Goal: Task Accomplishment & Management: Complete application form

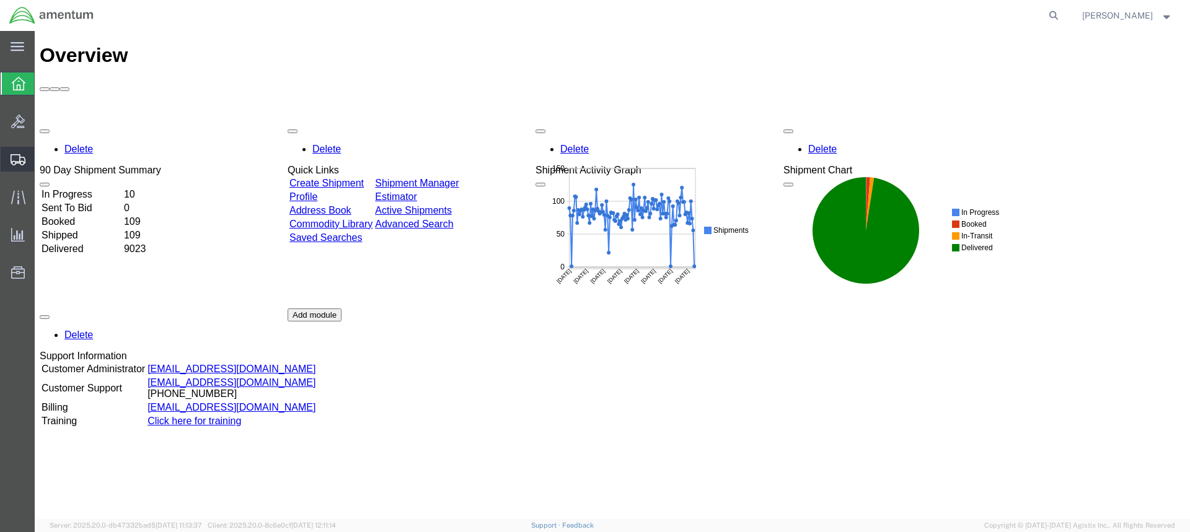
click at [16, 156] on icon at bounding box center [18, 159] width 15 height 11
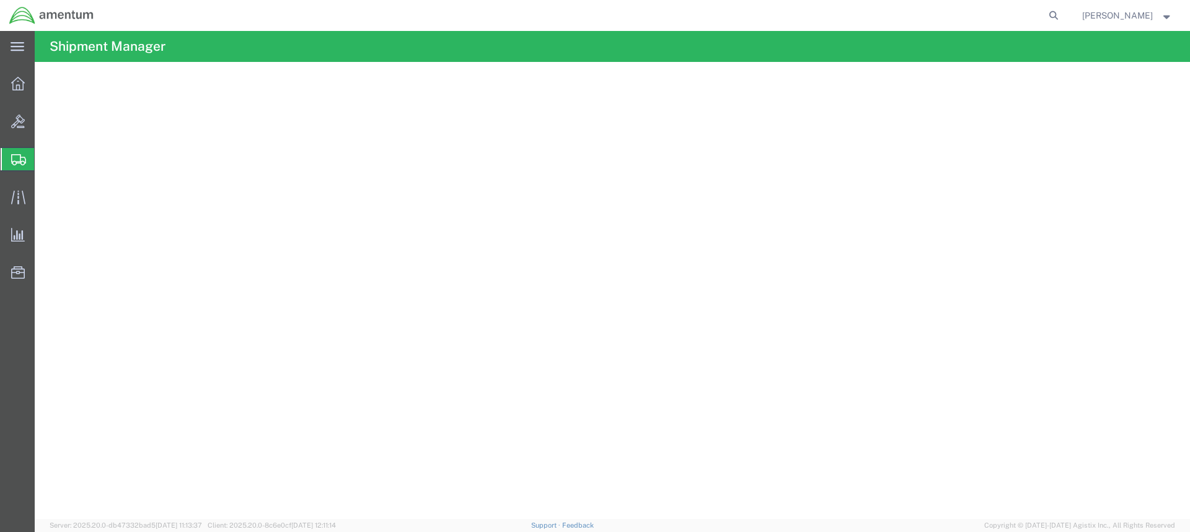
click at [0, 0] on span "Create from Template" at bounding box center [0, 0] width 0 height 0
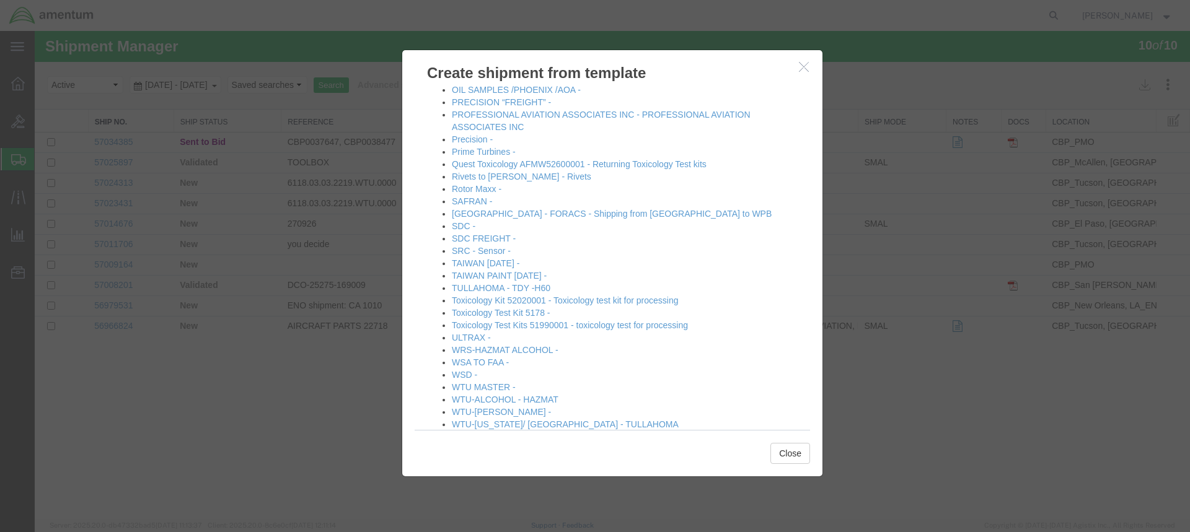
scroll to position [716, 0]
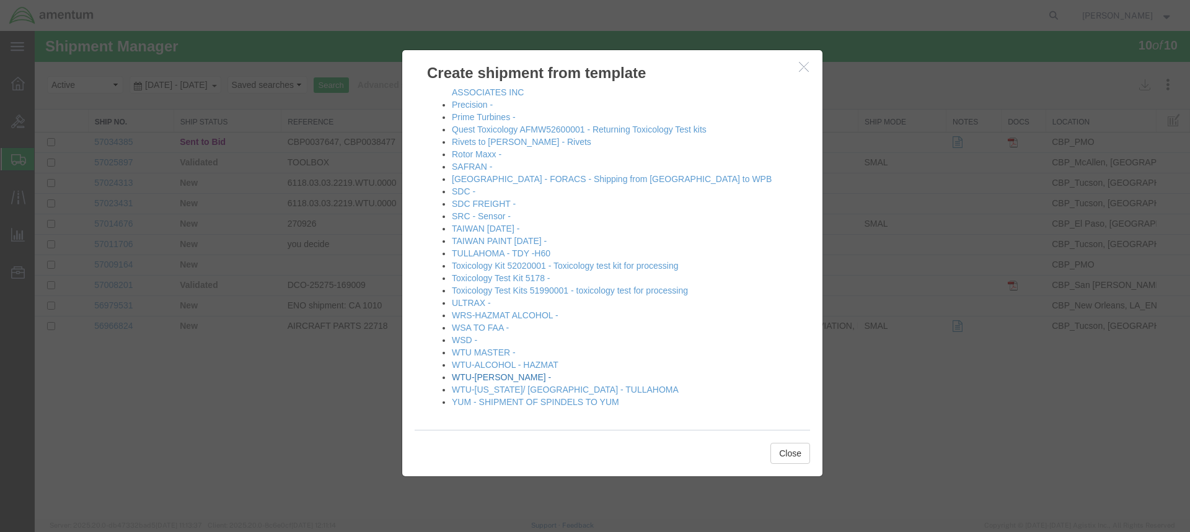
click at [498, 374] on link "WTU-[PERSON_NAME] -" at bounding box center [501, 377] width 99 height 10
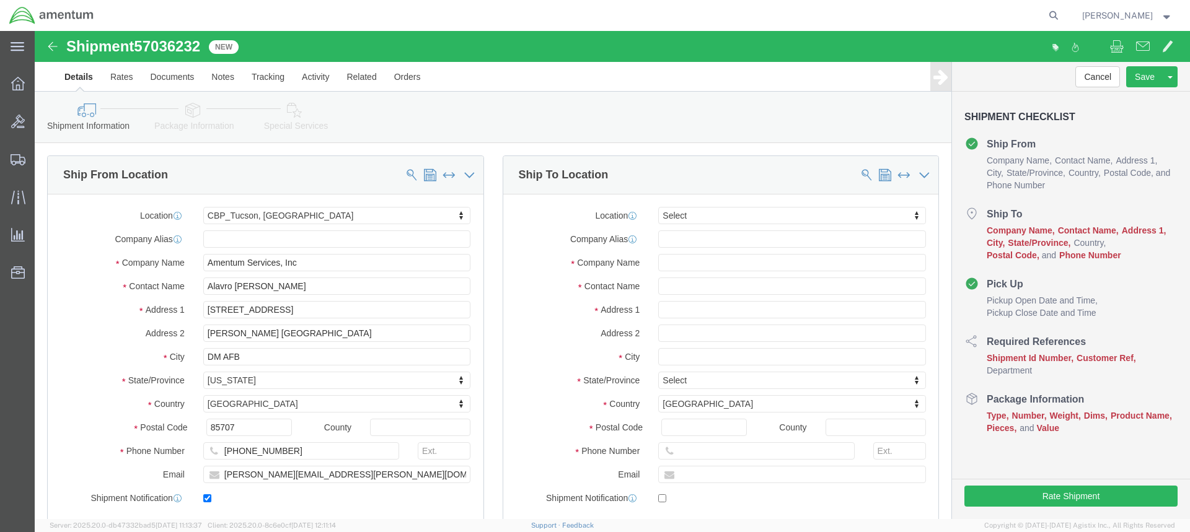
select select "49949"
select select
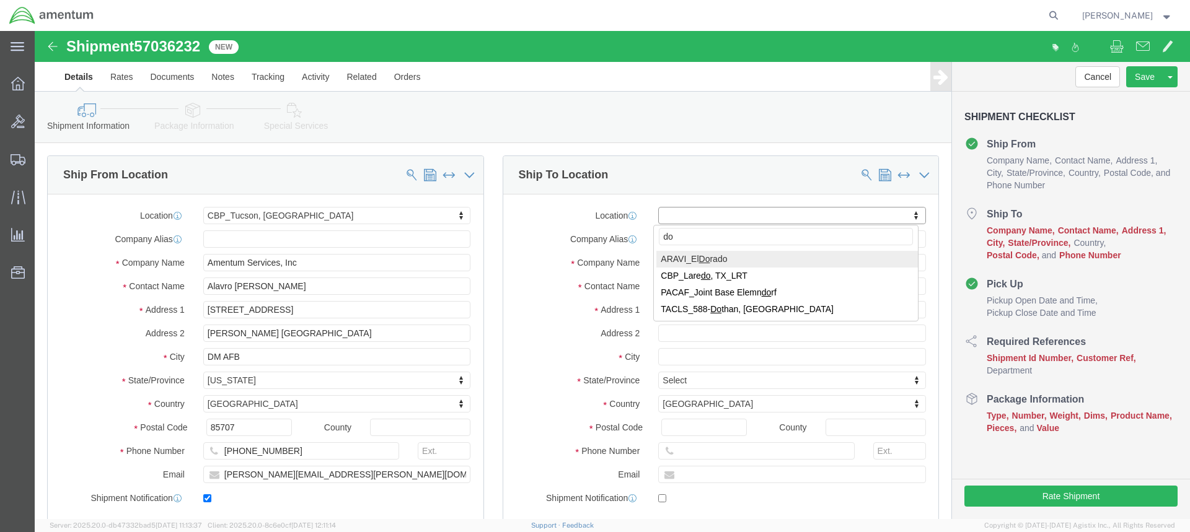
type input "d"
type input "DODAAC SW3165"
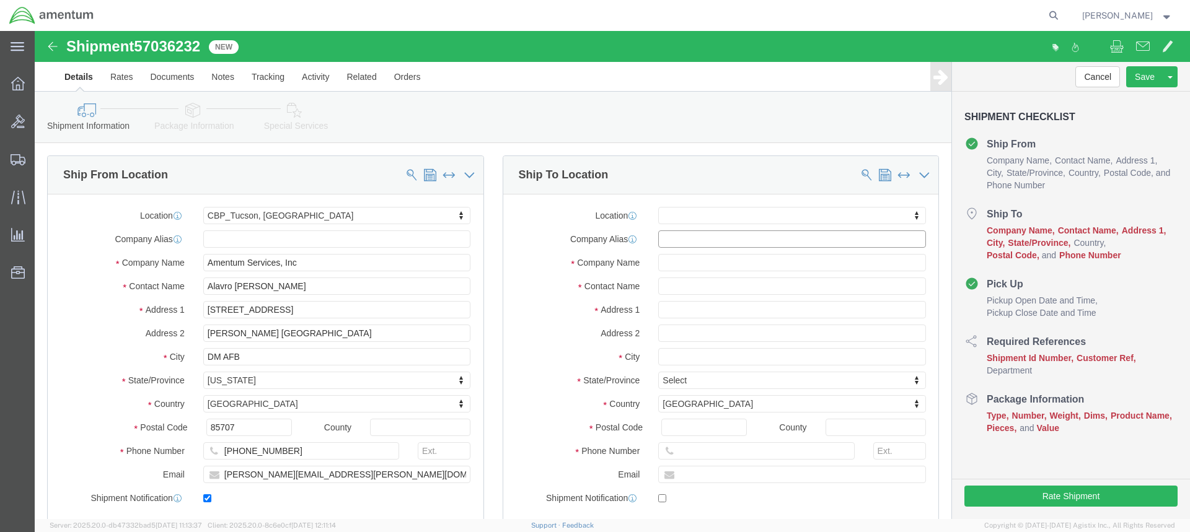
click input "text"
type input "[STREET_ADDRESS]"
select select
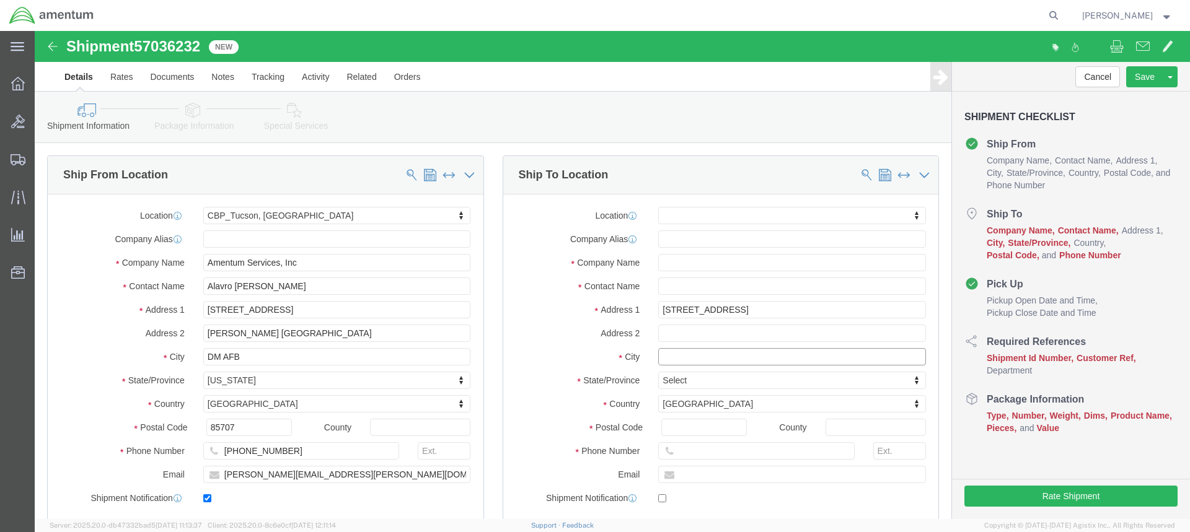
click input "text"
type input "[GEOGRAPHIC_DATA]"
click label "City"
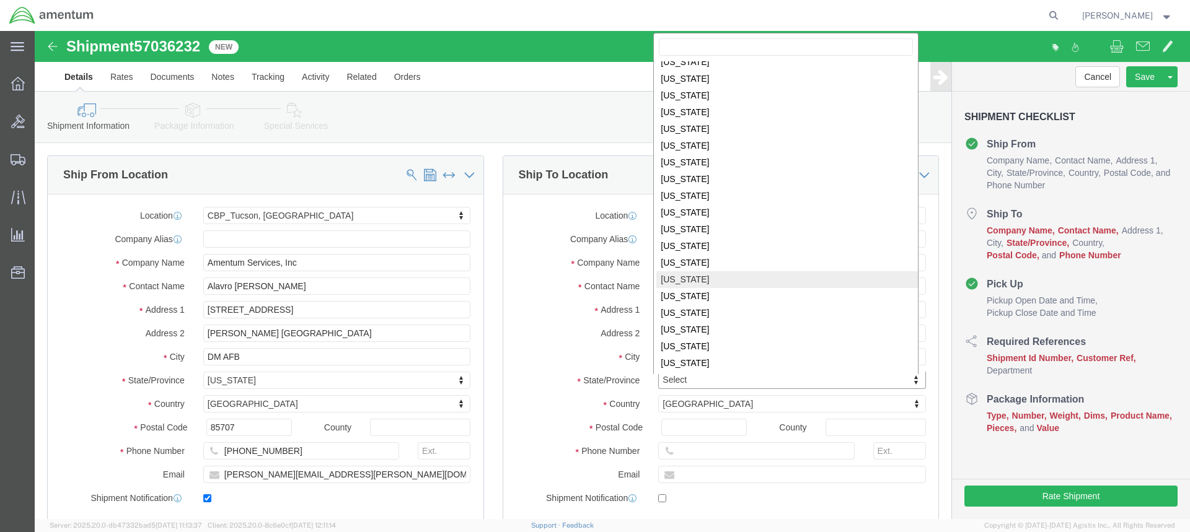
scroll to position [552, 0]
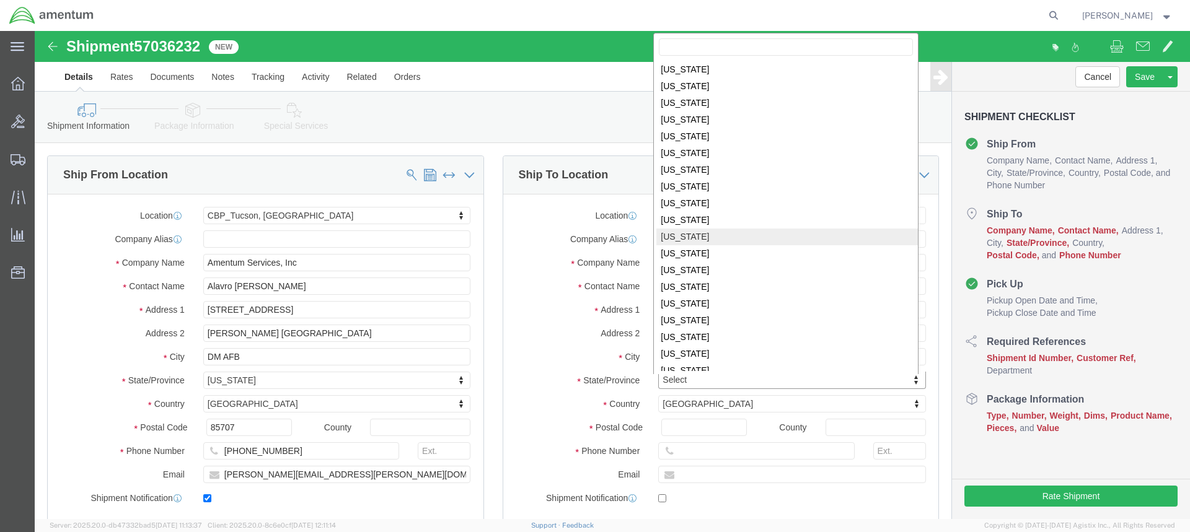
select select
select select "PA"
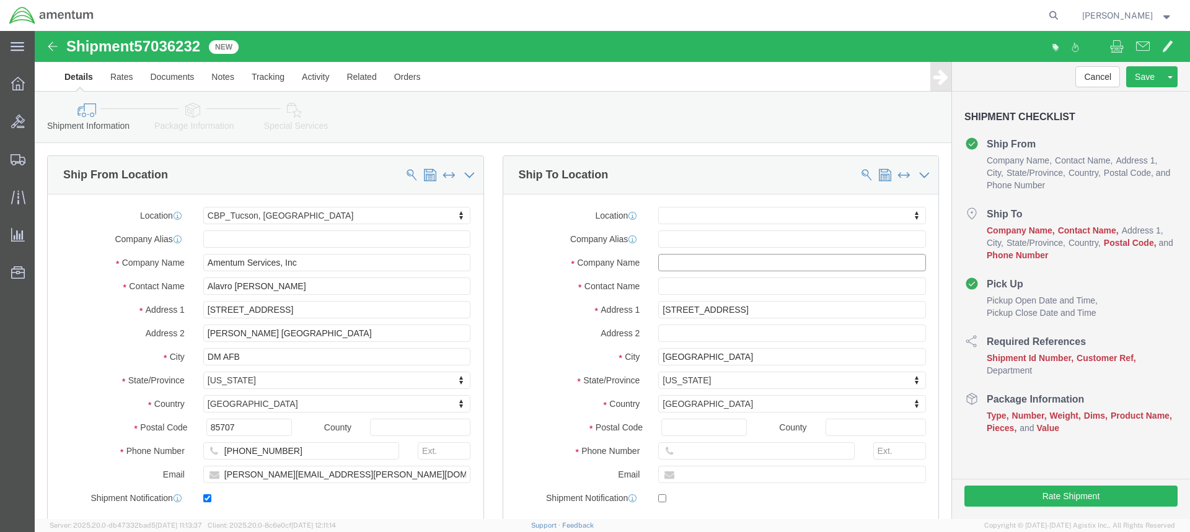
click input "text"
type input "DLA DISTIBUTION SUSQUEHANNA PA"
click input "text"
type input "m"
type input "[PERSON_NAME]"
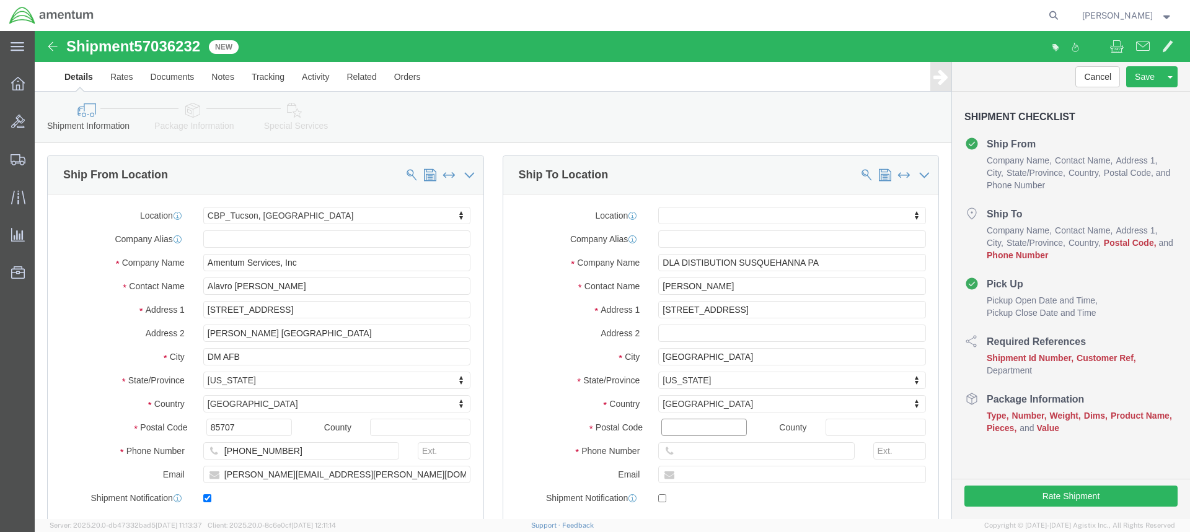
click input "Postal Code"
type input "17050-0789"
select select
click input "text"
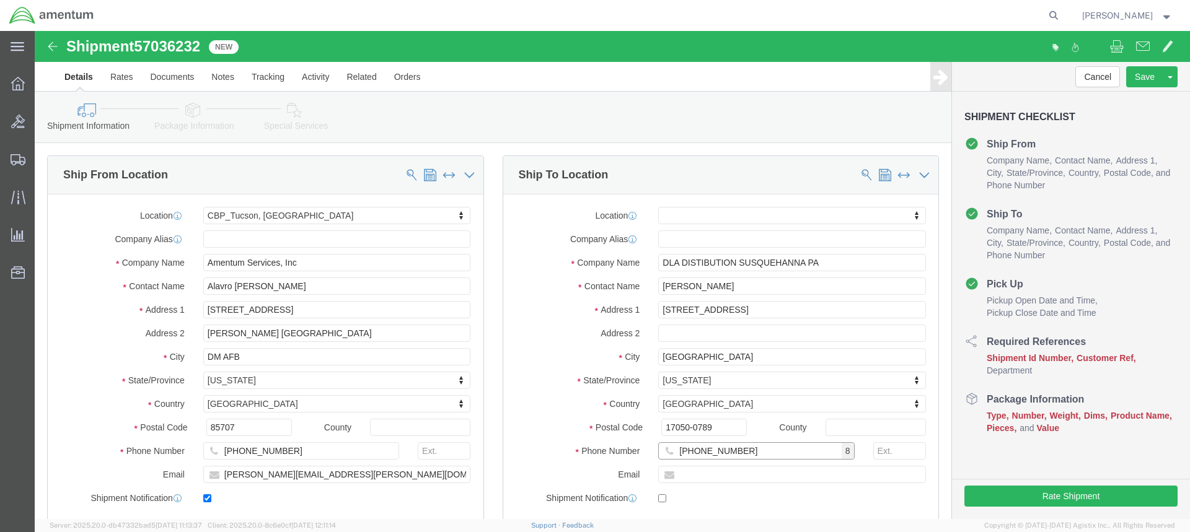
type input "[PHONE_NUMBER]"
click input "text"
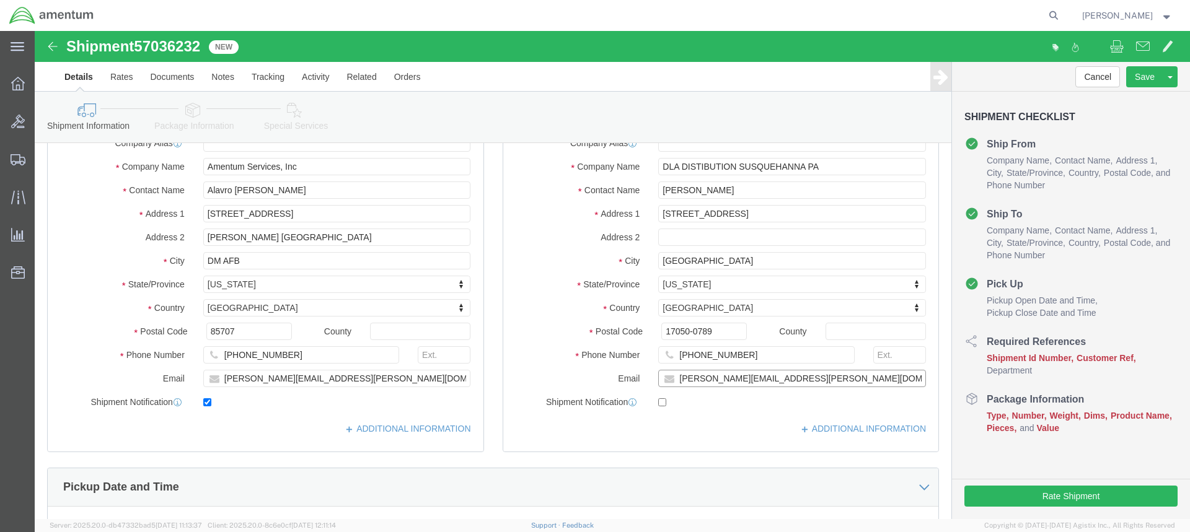
scroll to position [124, 0]
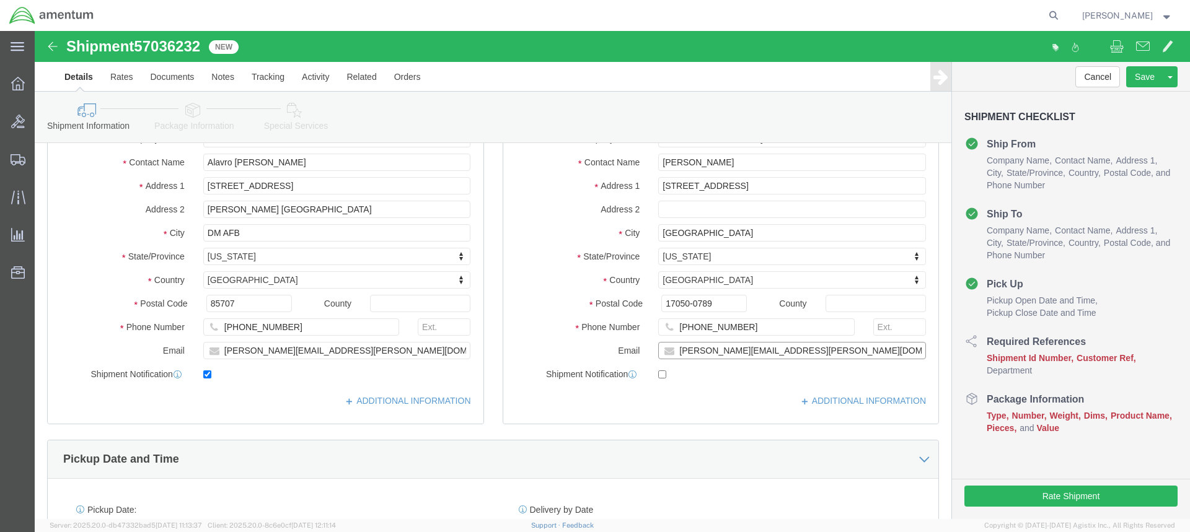
type input "[PERSON_NAME][EMAIL_ADDRESS][PERSON_NAME][DOMAIN_NAME]"
click input "checkbox"
checkbox input "true"
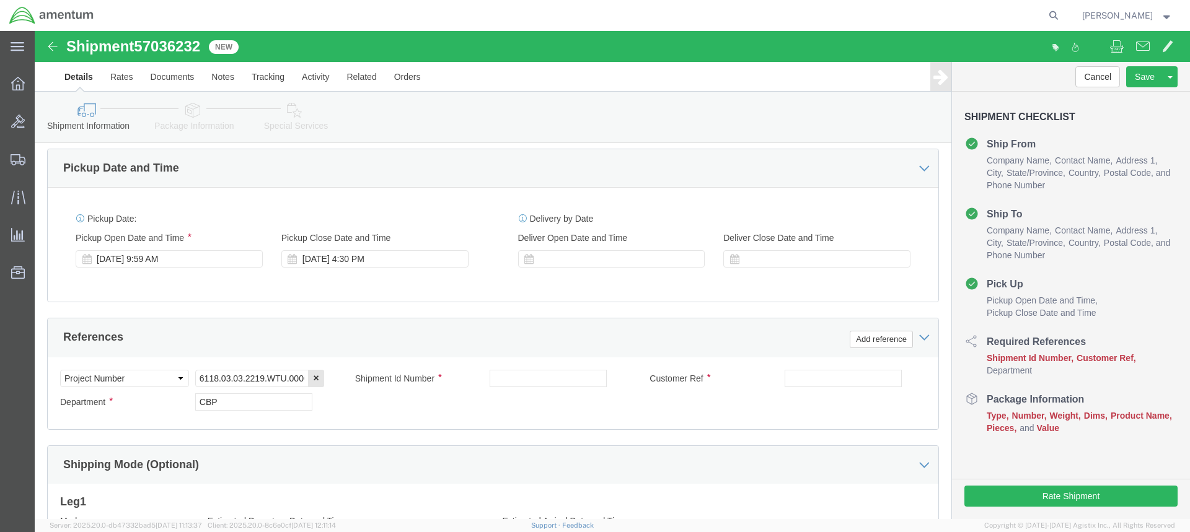
scroll to position [434, 0]
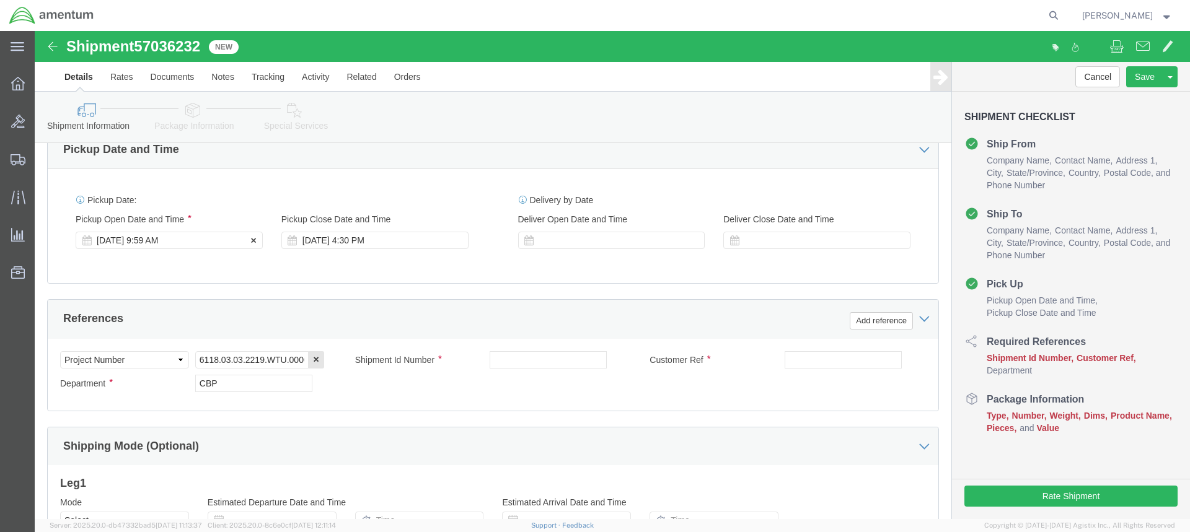
click div "[DATE] 9:59 AM"
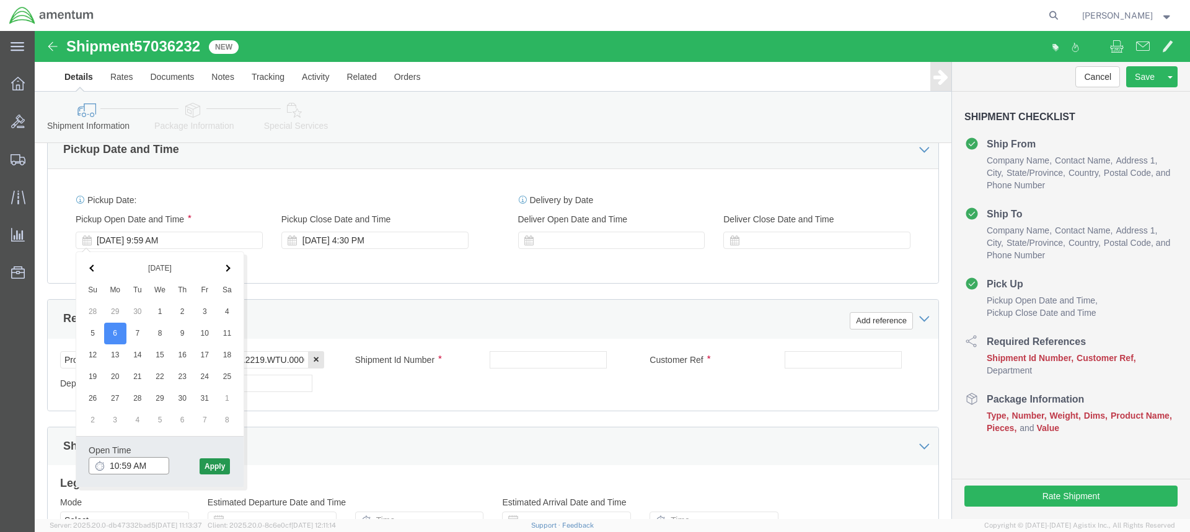
type input "10:59 AM"
click button "Apply"
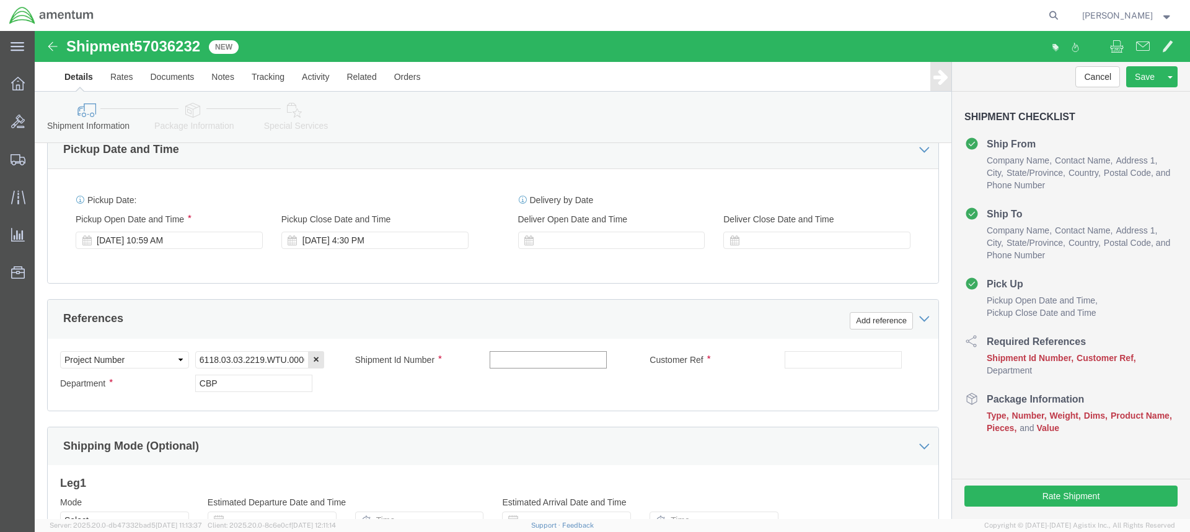
click input "text"
type input "7094F8250009"
click input "text"
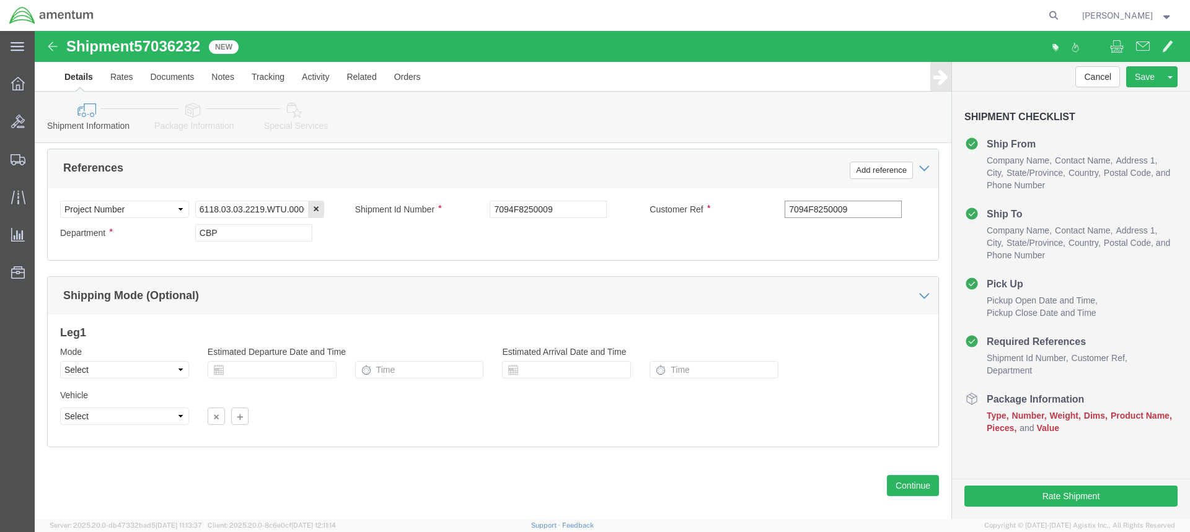
scroll to position [599, 0]
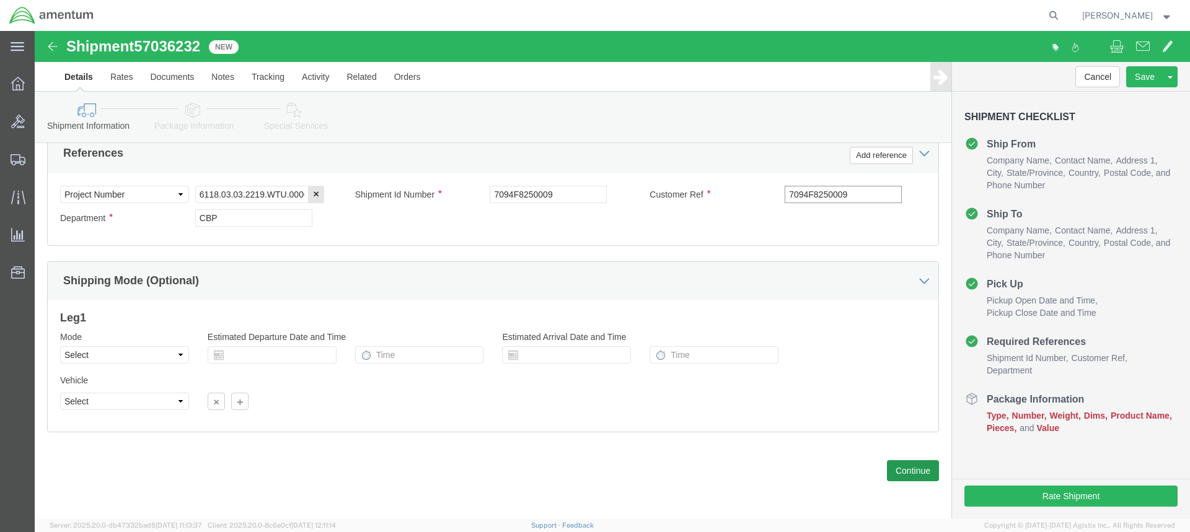
type input "7094F8250009"
click button "Continue"
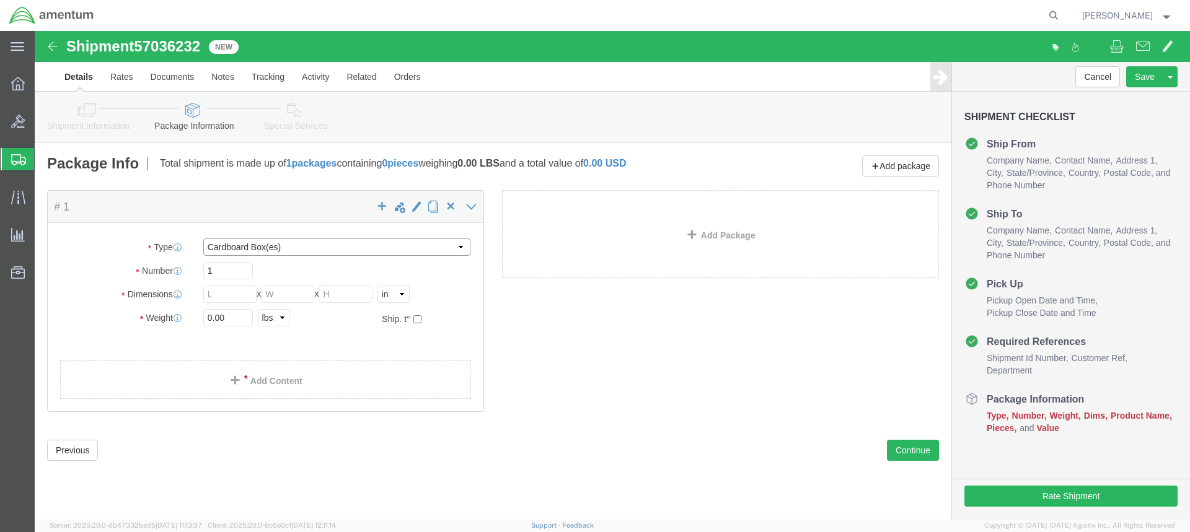
click select "Select BCK Boxes Bale(s) Basket(s) Bolt(s) Bottle(s) Buckets Bulk Bundle(s) Can…"
select select "MBX"
click select "Select BCK Boxes Bale(s) Basket(s) Bolt(s) Bottle(s) Buckets Bulk Bundle(s) Can…"
type input "13.00"
type input "11.50"
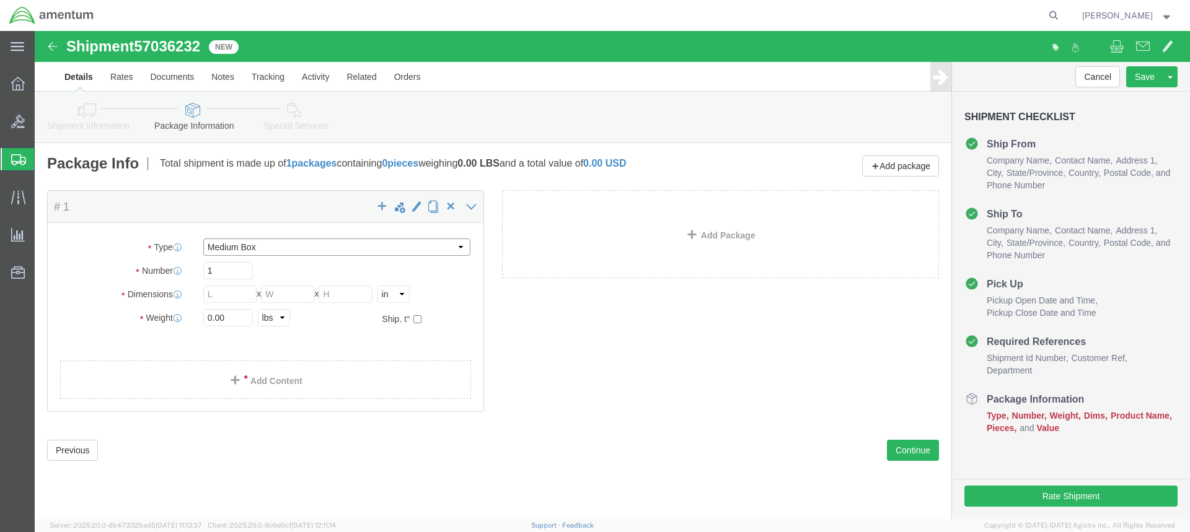
type input "2.50"
click input "0.00"
type input "0"
type input "3.00"
click link "Add Content"
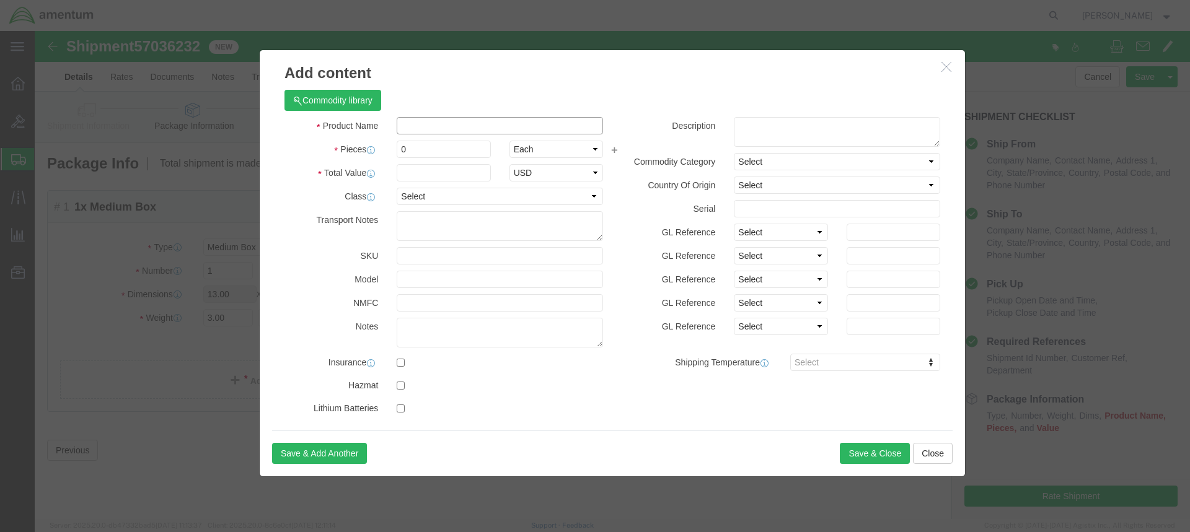
click input "text"
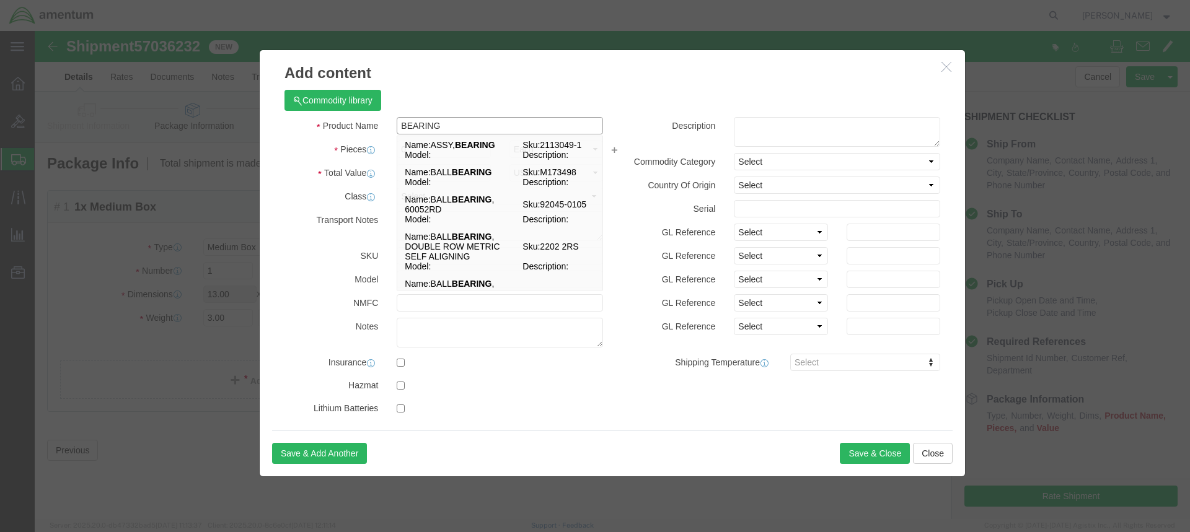
type input "BEARING"
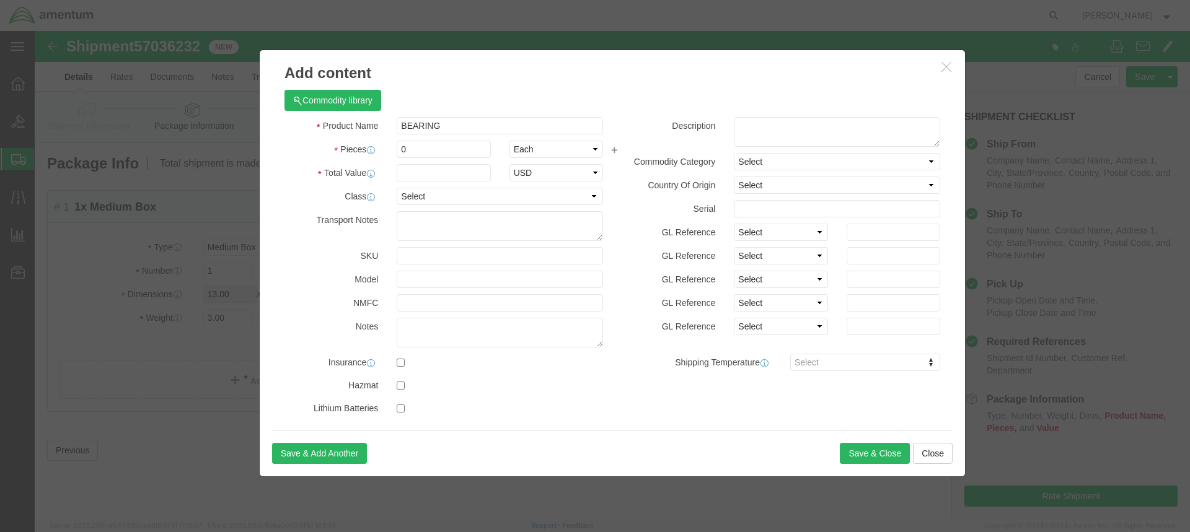
click div "Commodity library"
click input "0"
type input "4"
click input "text"
type input "630.00"
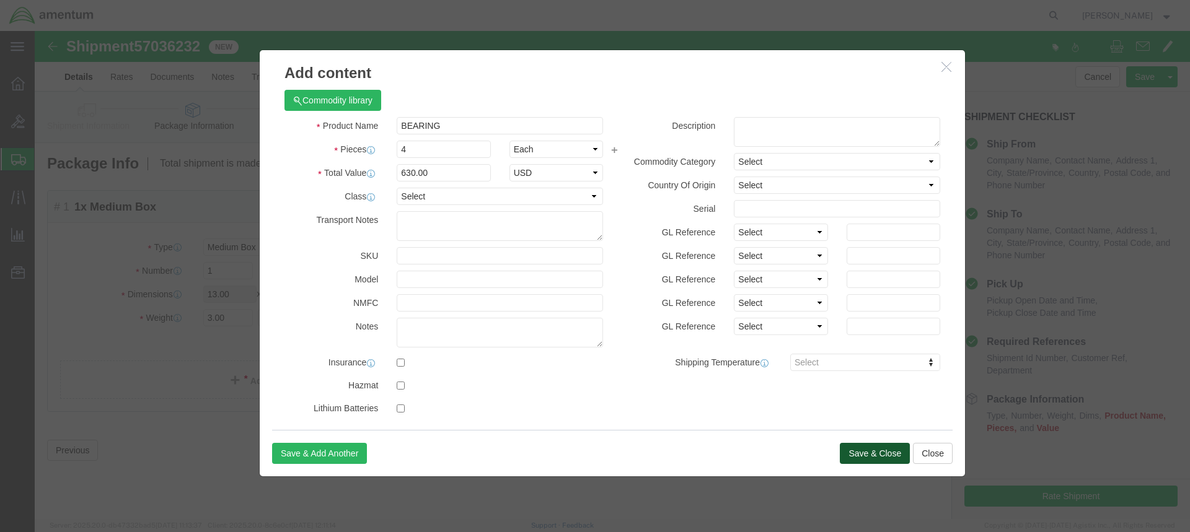
click button "Save & Close"
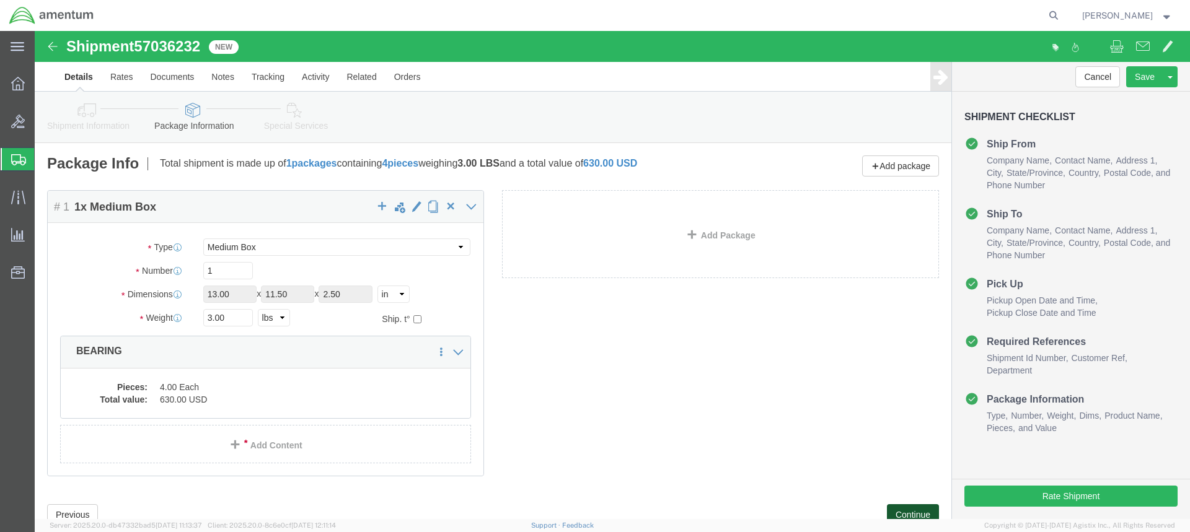
click button "Continue"
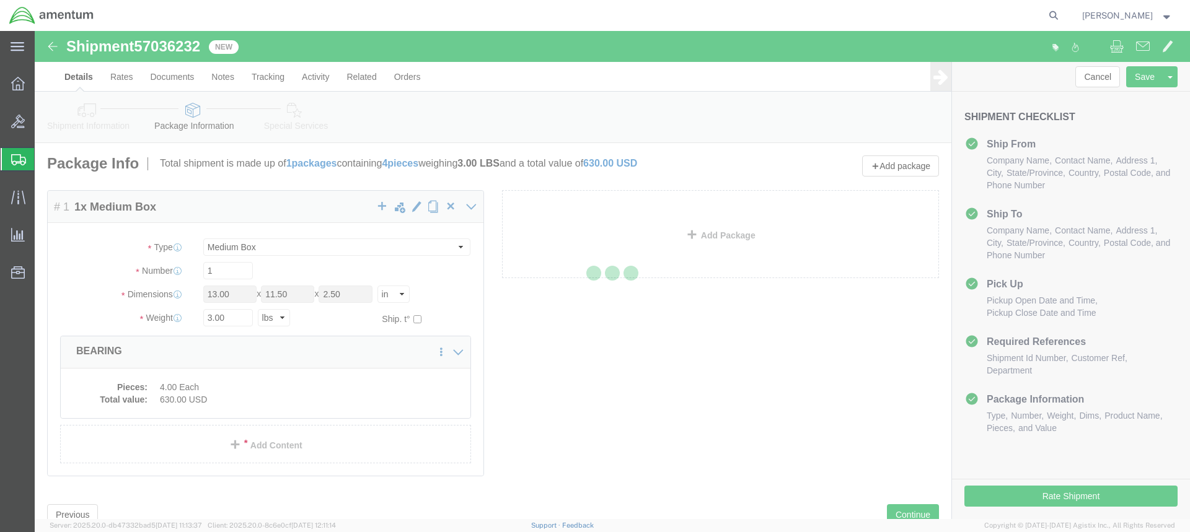
select select
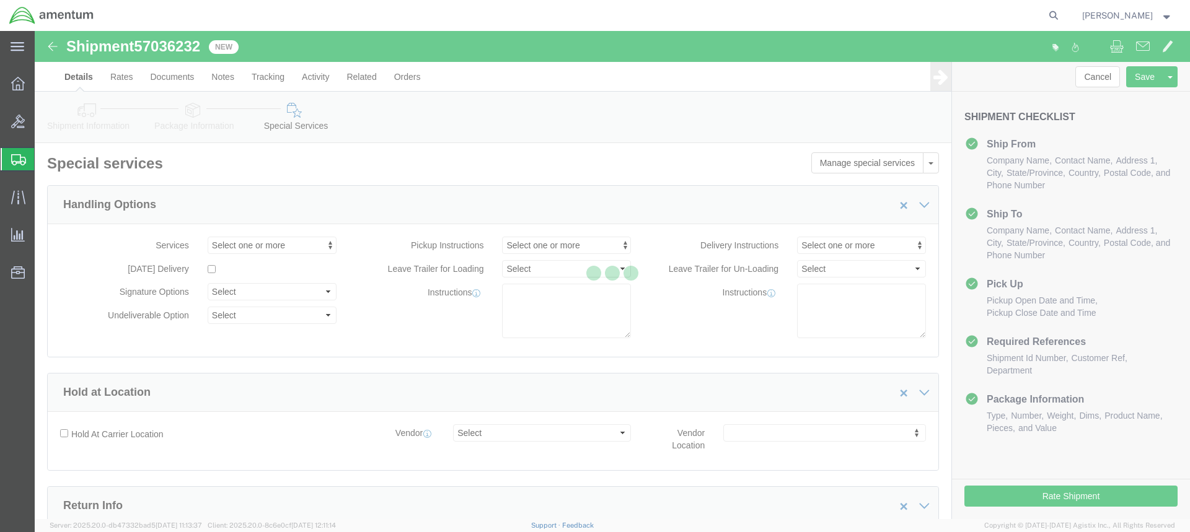
select select "DEPARTMENT"
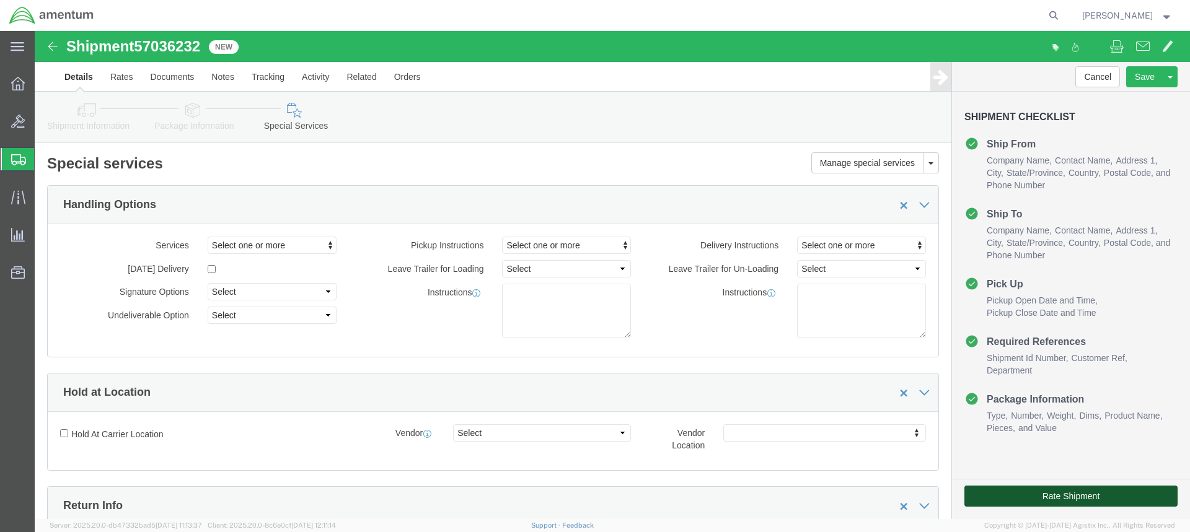
click button "Rate Shipment"
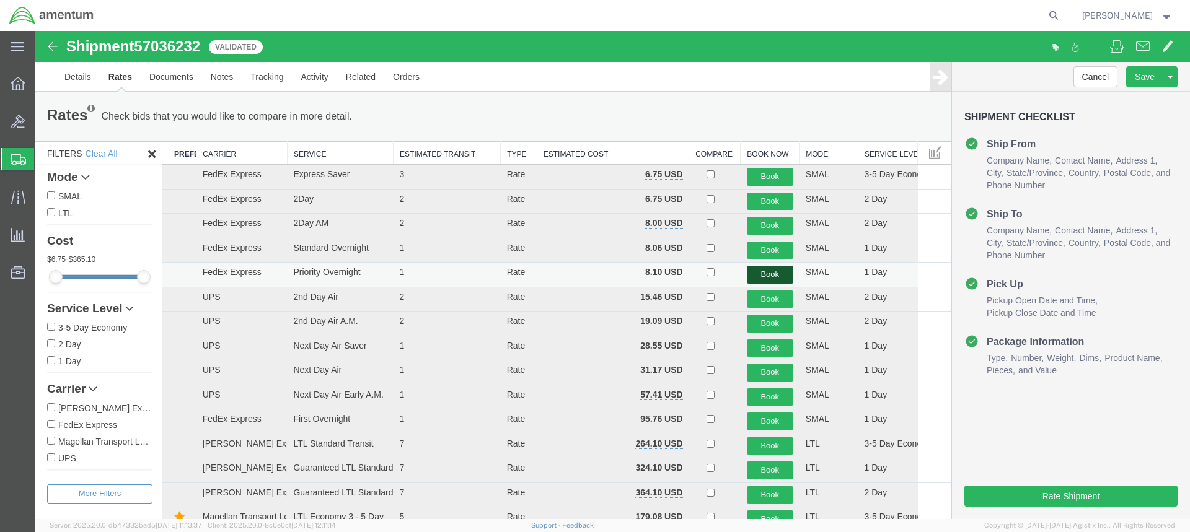
click at [766, 272] on button "Book" at bounding box center [770, 275] width 46 height 18
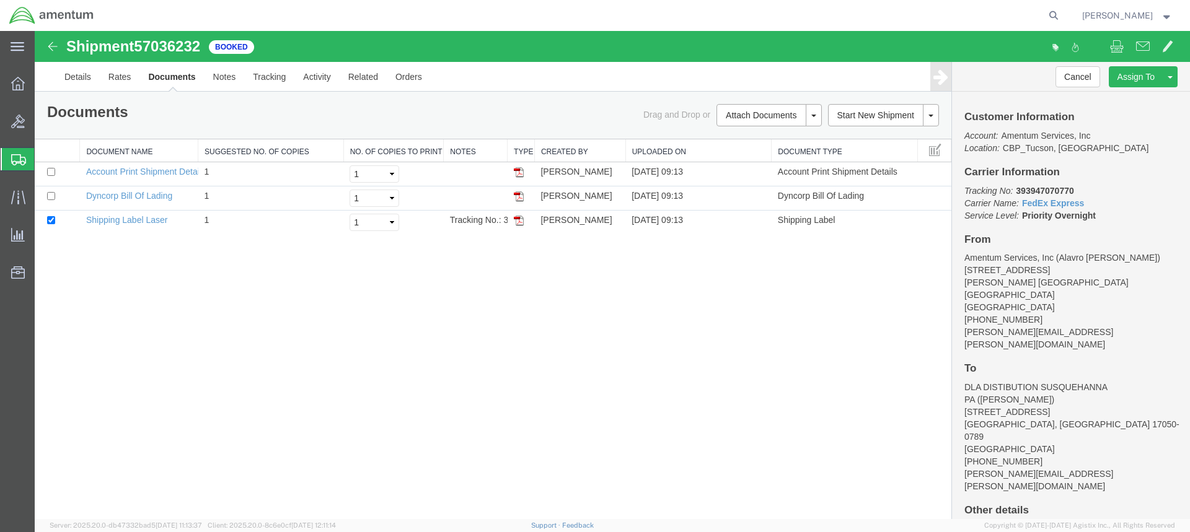
drag, startPoint x: 517, startPoint y: 221, endPoint x: 693, endPoint y: 258, distance: 180.4
click at [517, 221] on img at bounding box center [519, 221] width 10 height 10
drag, startPoint x: 521, startPoint y: 195, endPoint x: 967, endPoint y: 157, distance: 447.7
click at [521, 195] on img at bounding box center [519, 196] width 10 height 10
